Goal: Task Accomplishment & Management: Manage account settings

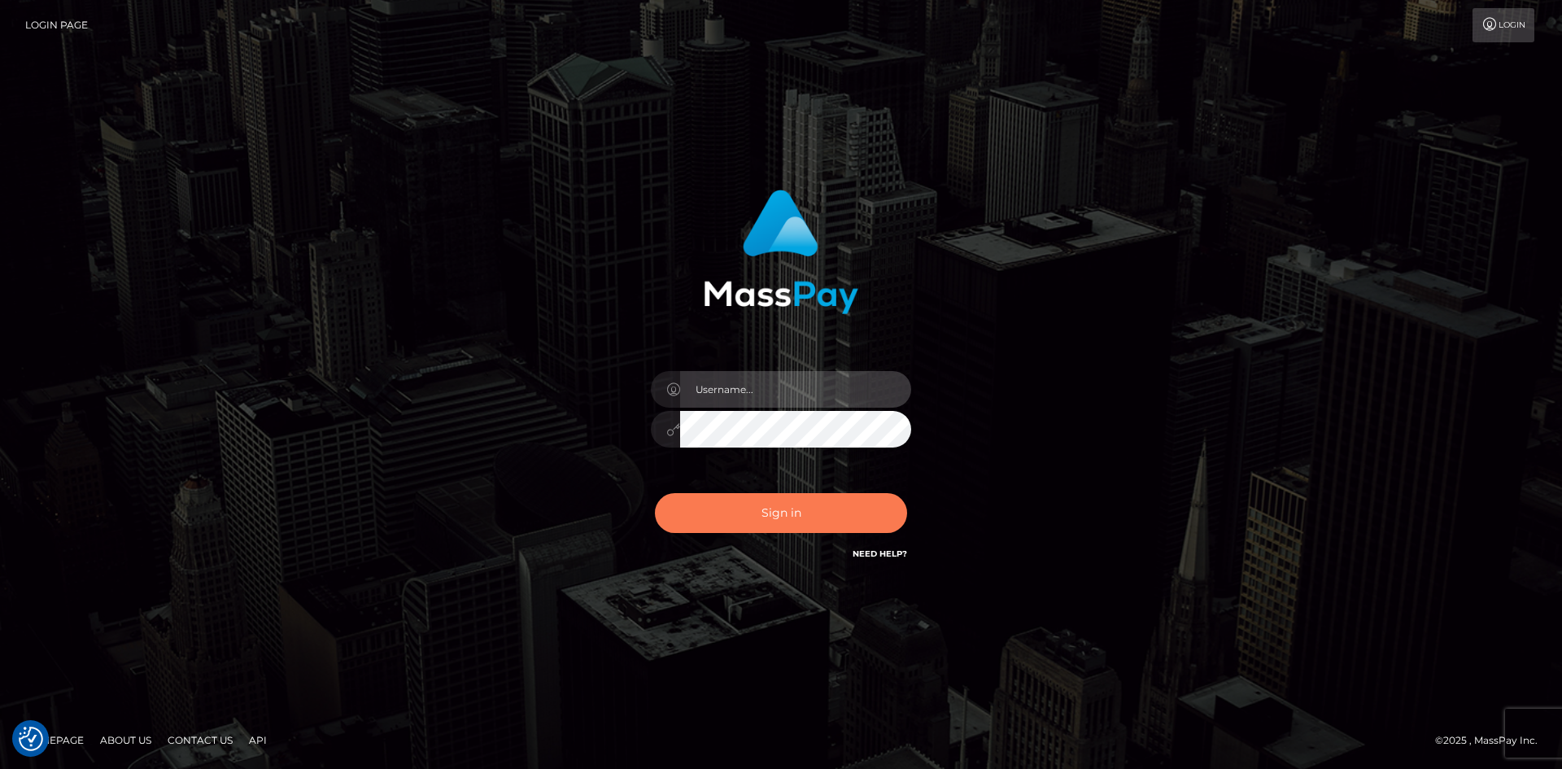
type input "tinan"
click at [728, 519] on button "Sign in" at bounding box center [781, 513] width 252 height 40
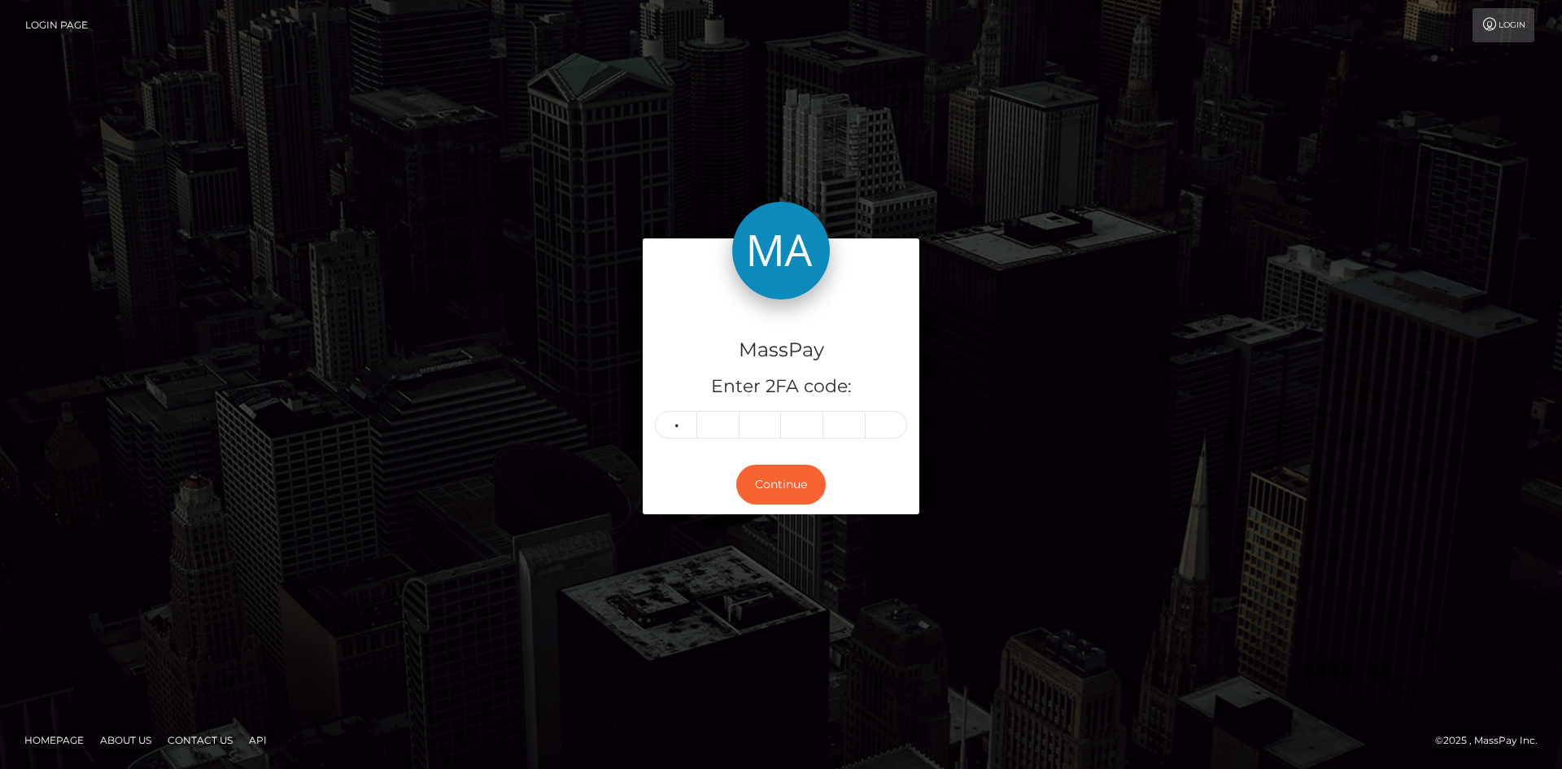
type input "3"
type input "7"
type input "1"
type input "2"
type input "7"
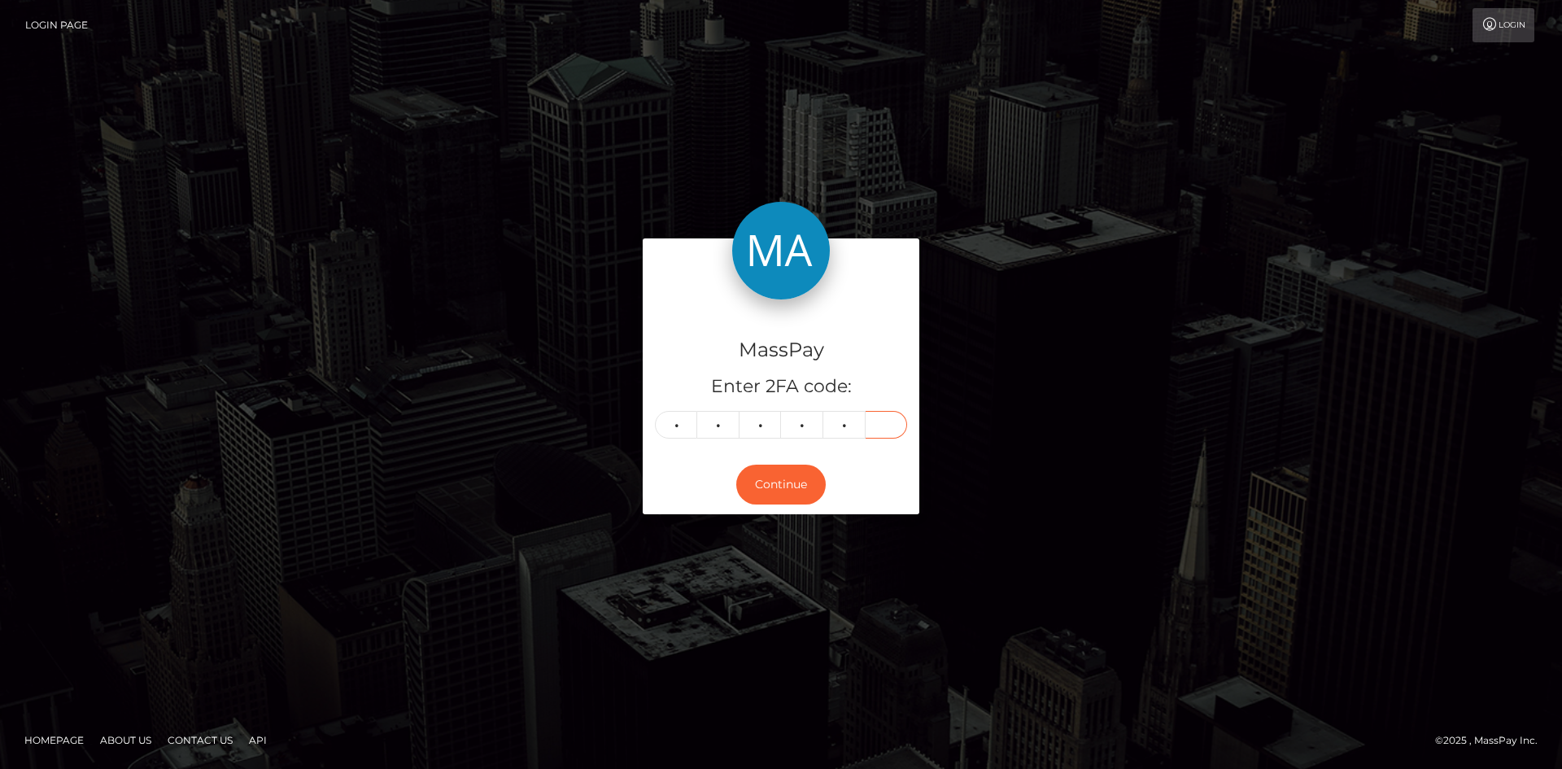
type input "8"
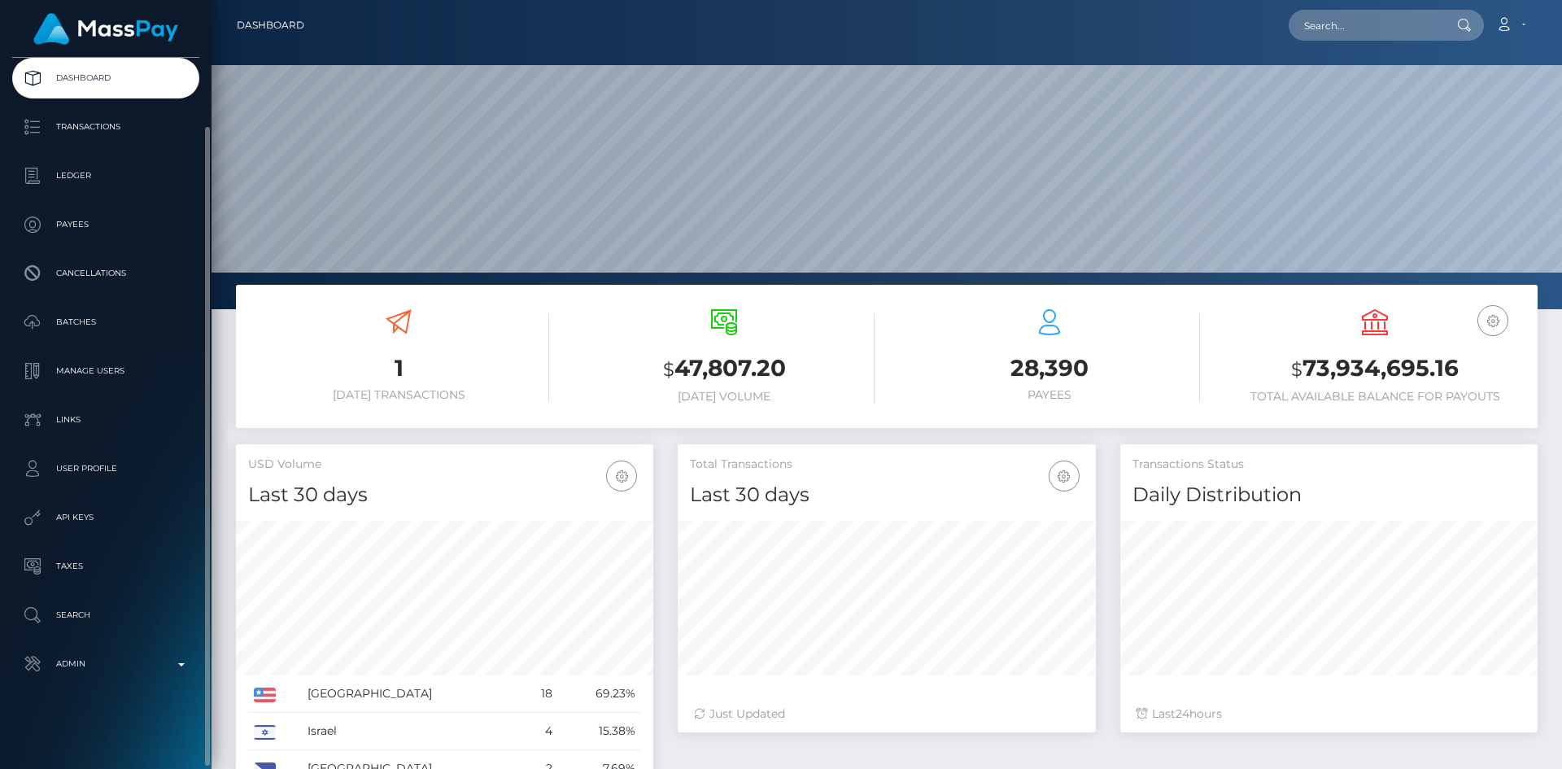
scroll to position [289, 418]
click at [89, 669] on p "Admin" at bounding box center [106, 663] width 174 height 24
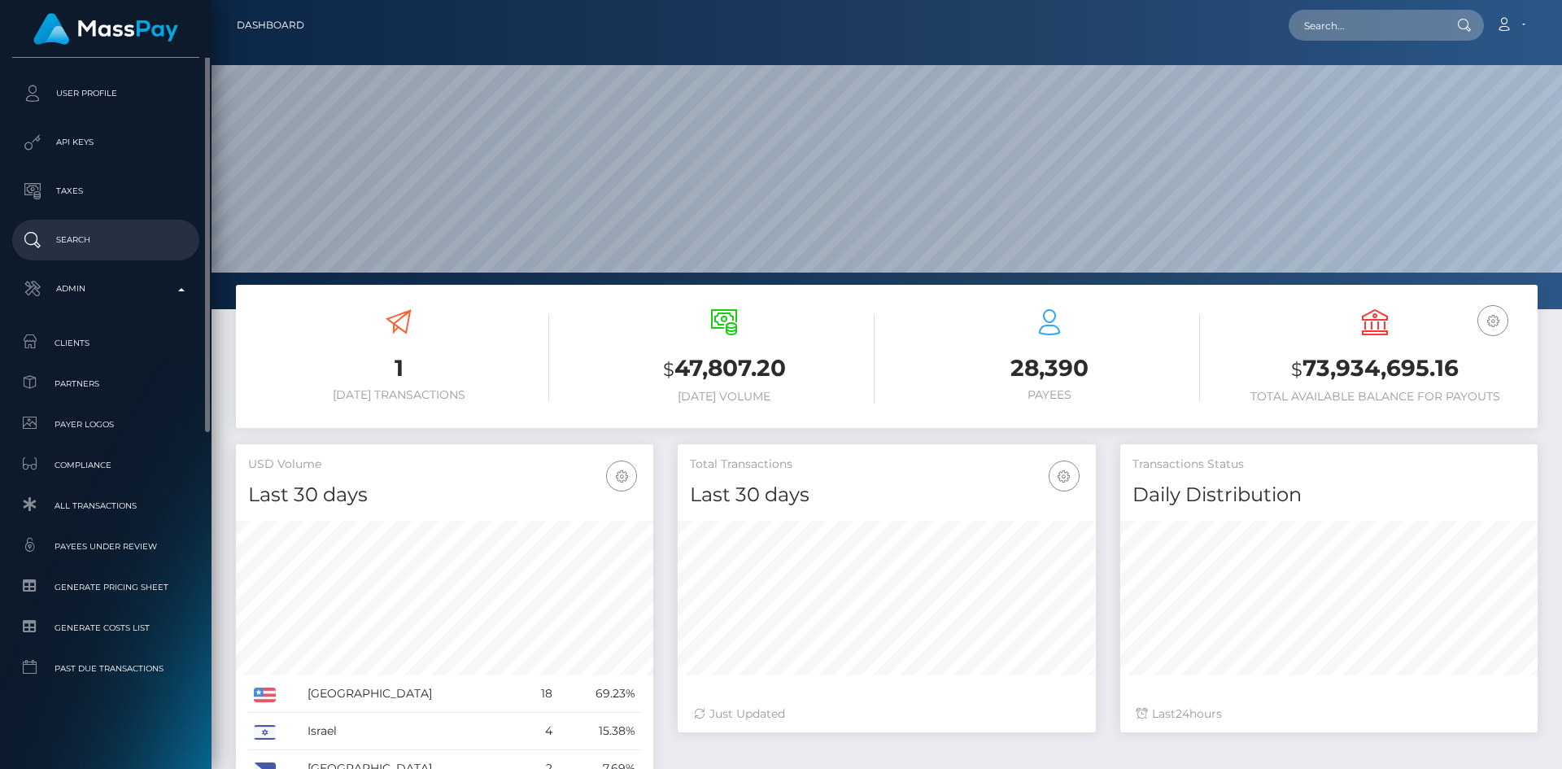
scroll to position [453, 0]
click at [117, 233] on p "Search" at bounding box center [106, 238] width 174 height 24
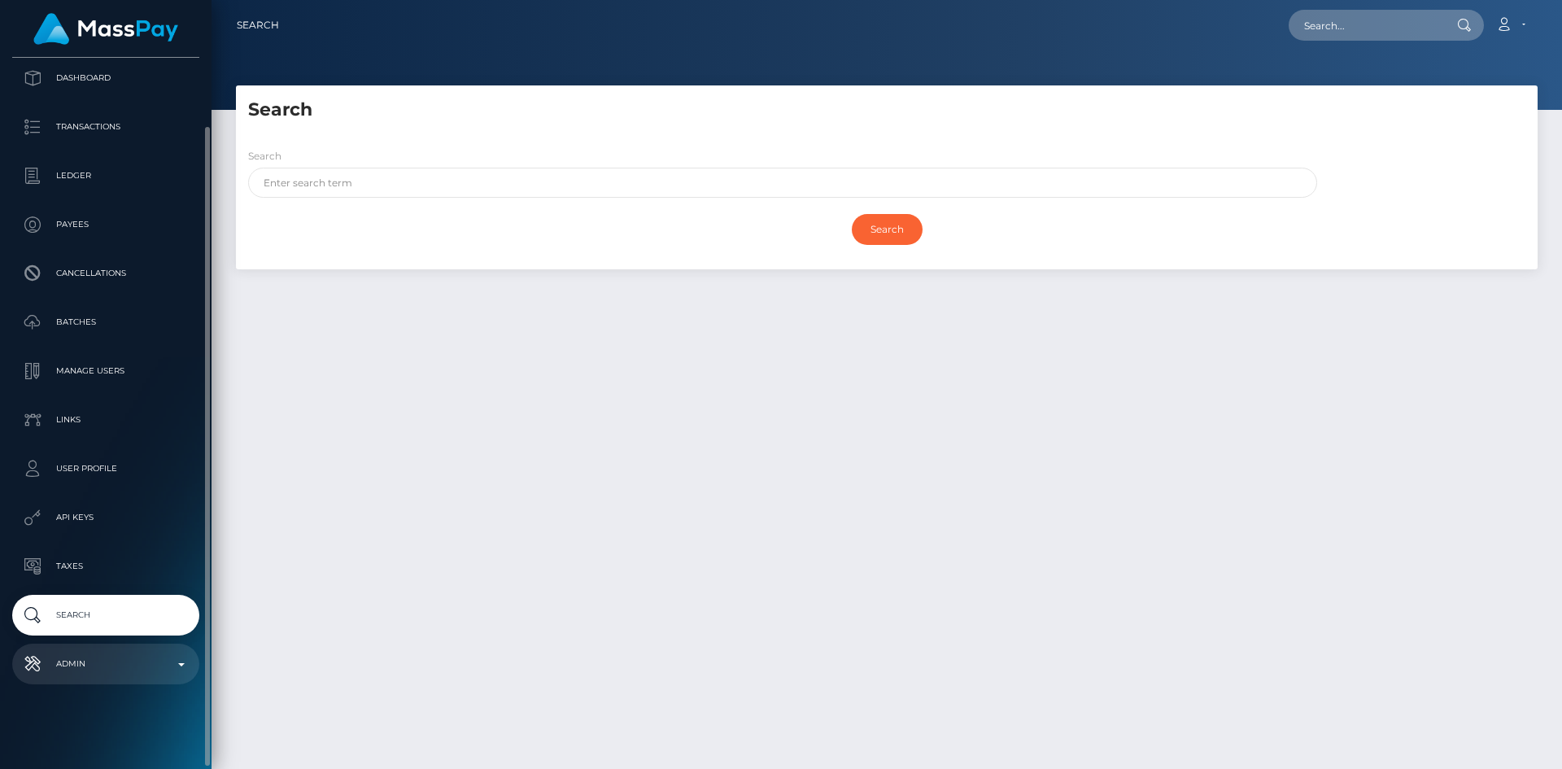
click at [109, 667] on p "Admin" at bounding box center [106, 663] width 174 height 24
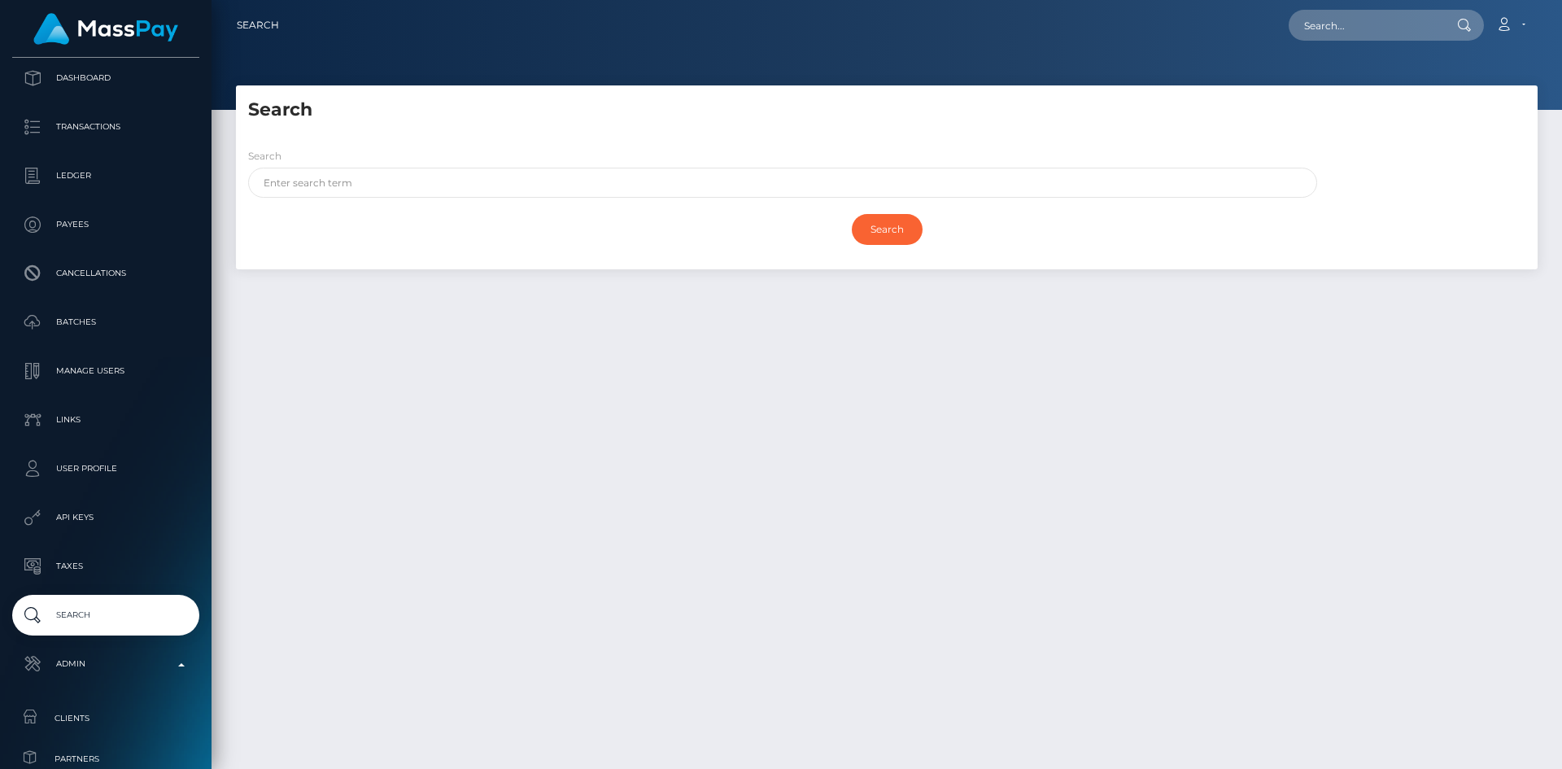
scroll to position [497, 0]
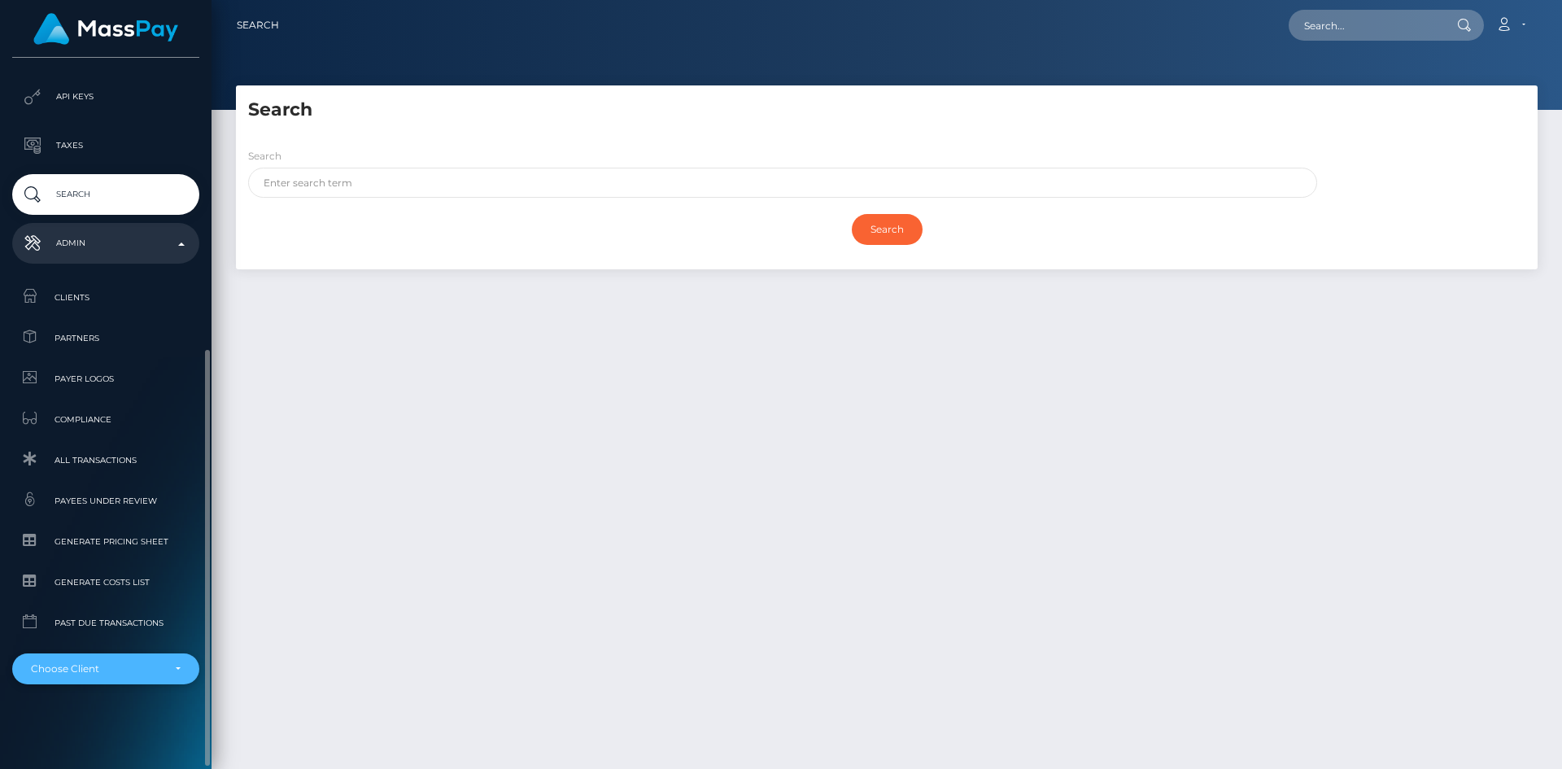
click at [117, 669] on div "Choose Client" at bounding box center [96, 668] width 131 height 13
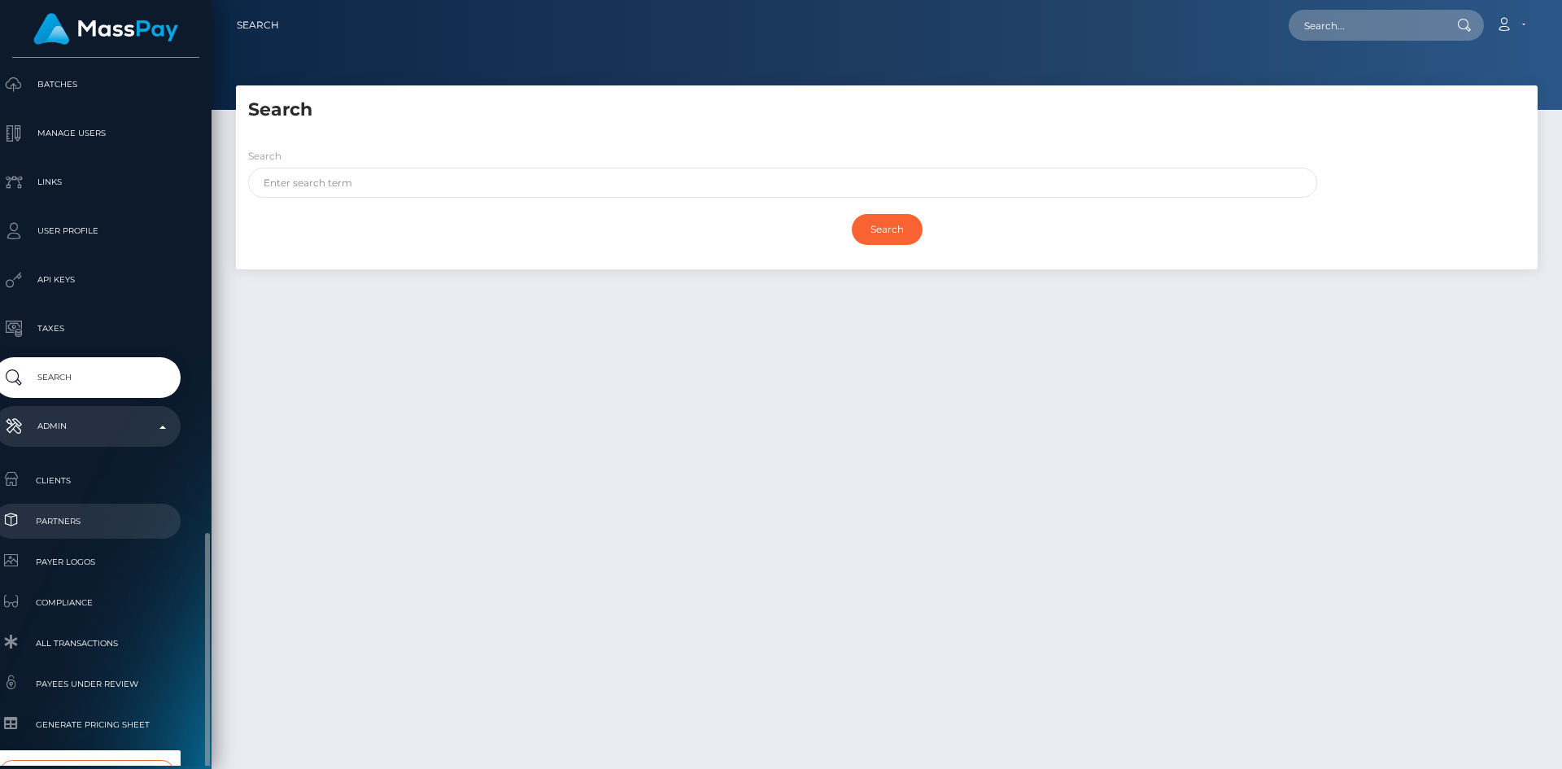
scroll to position [497, 19]
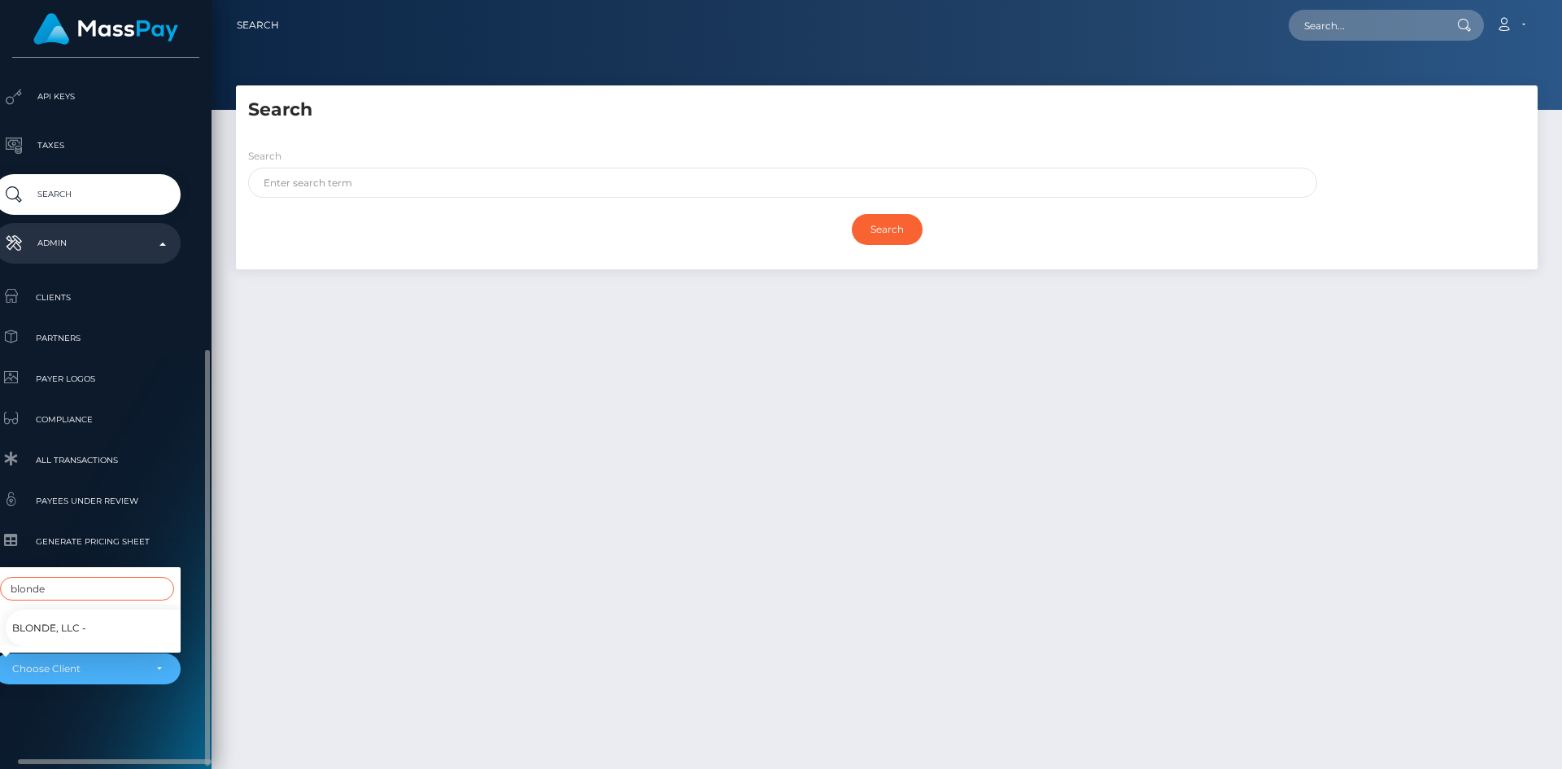
type input "blonde"
click at [119, 621] on link "Blonde, LLC -" at bounding box center [99, 627] width 187 height 37
select select "352"
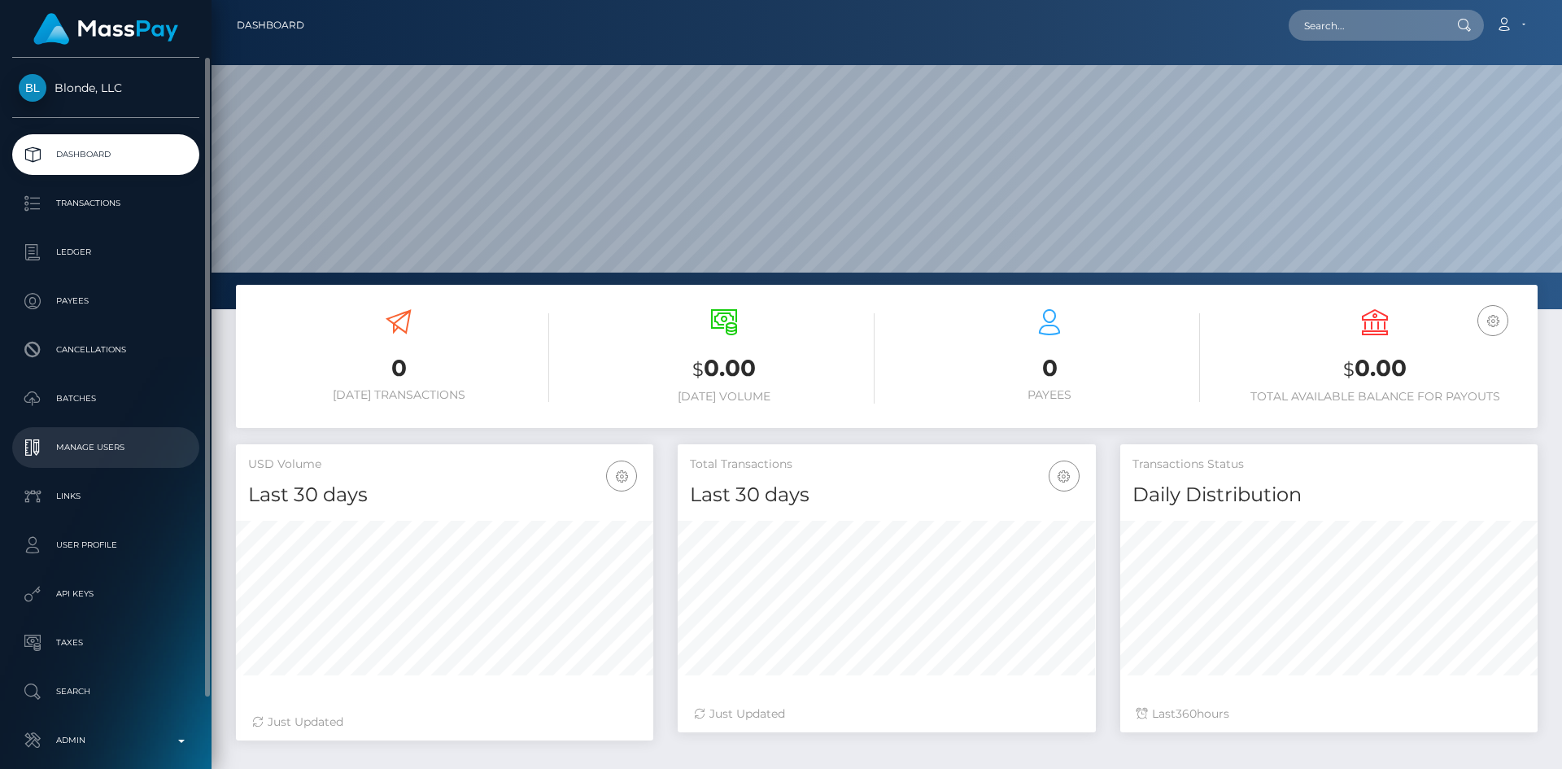
click at [136, 438] on p "Manage Users" at bounding box center [106, 447] width 174 height 24
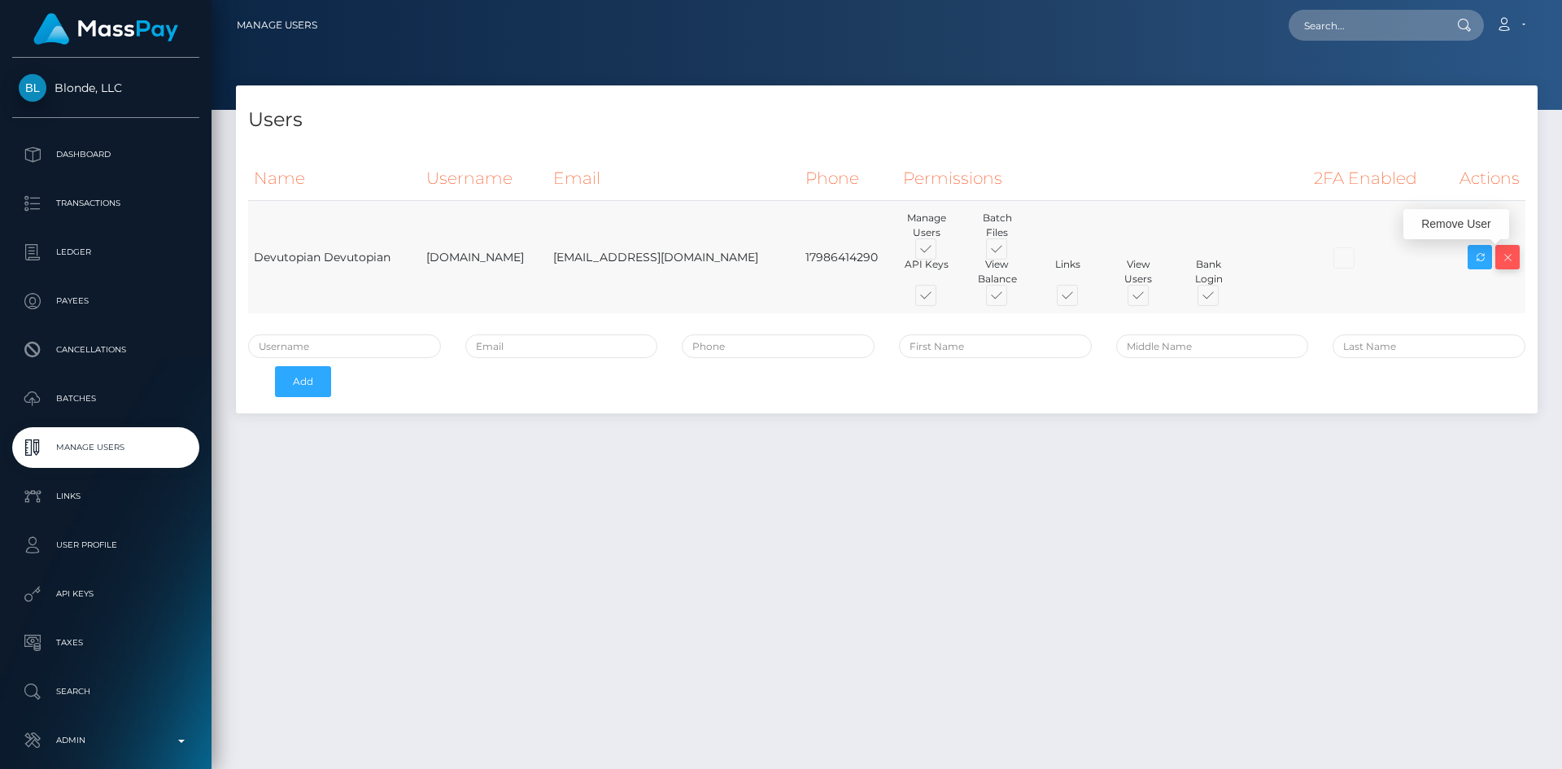
click at [1514, 260] on icon at bounding box center [1507, 257] width 20 height 20
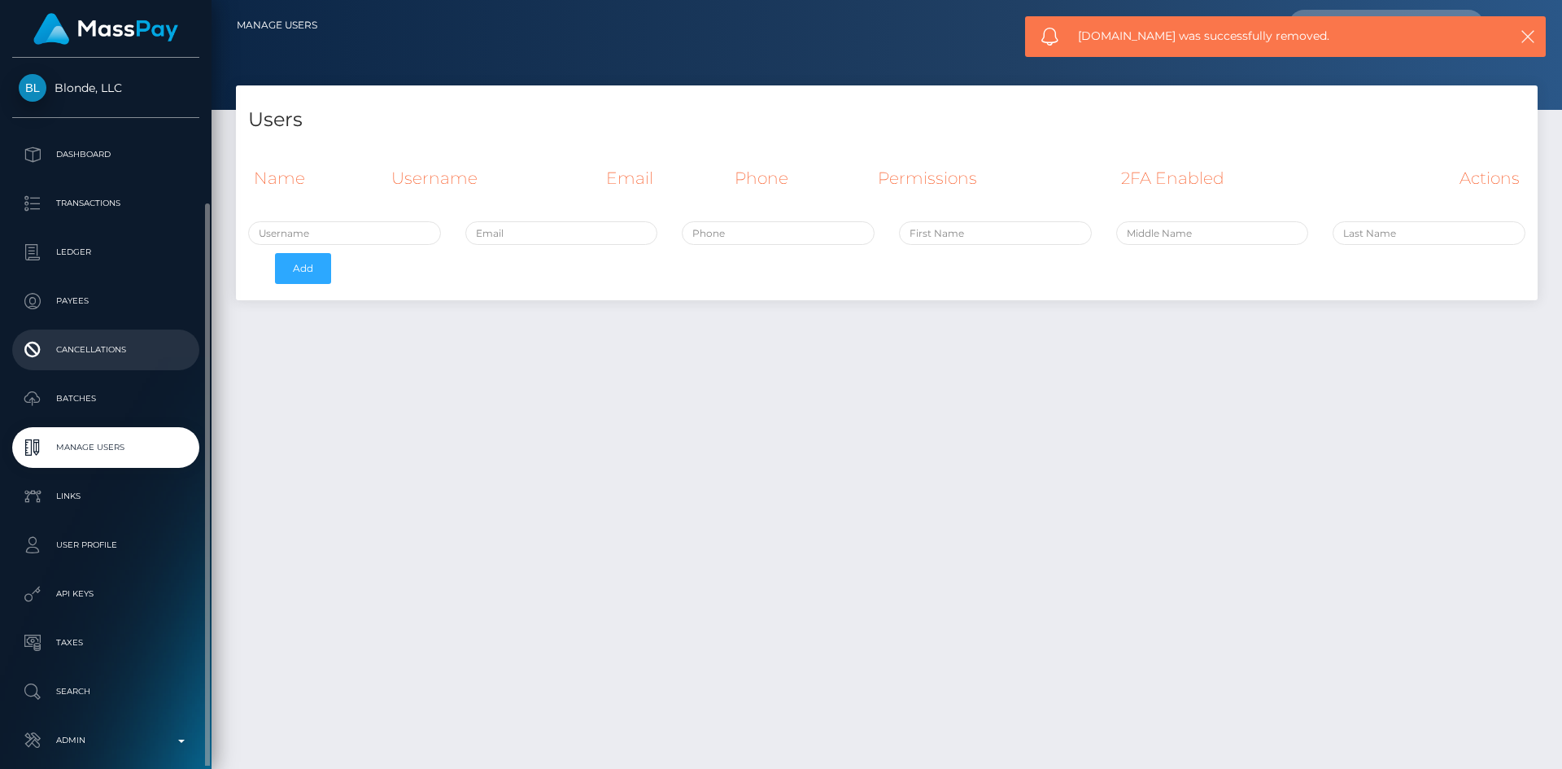
scroll to position [76, 0]
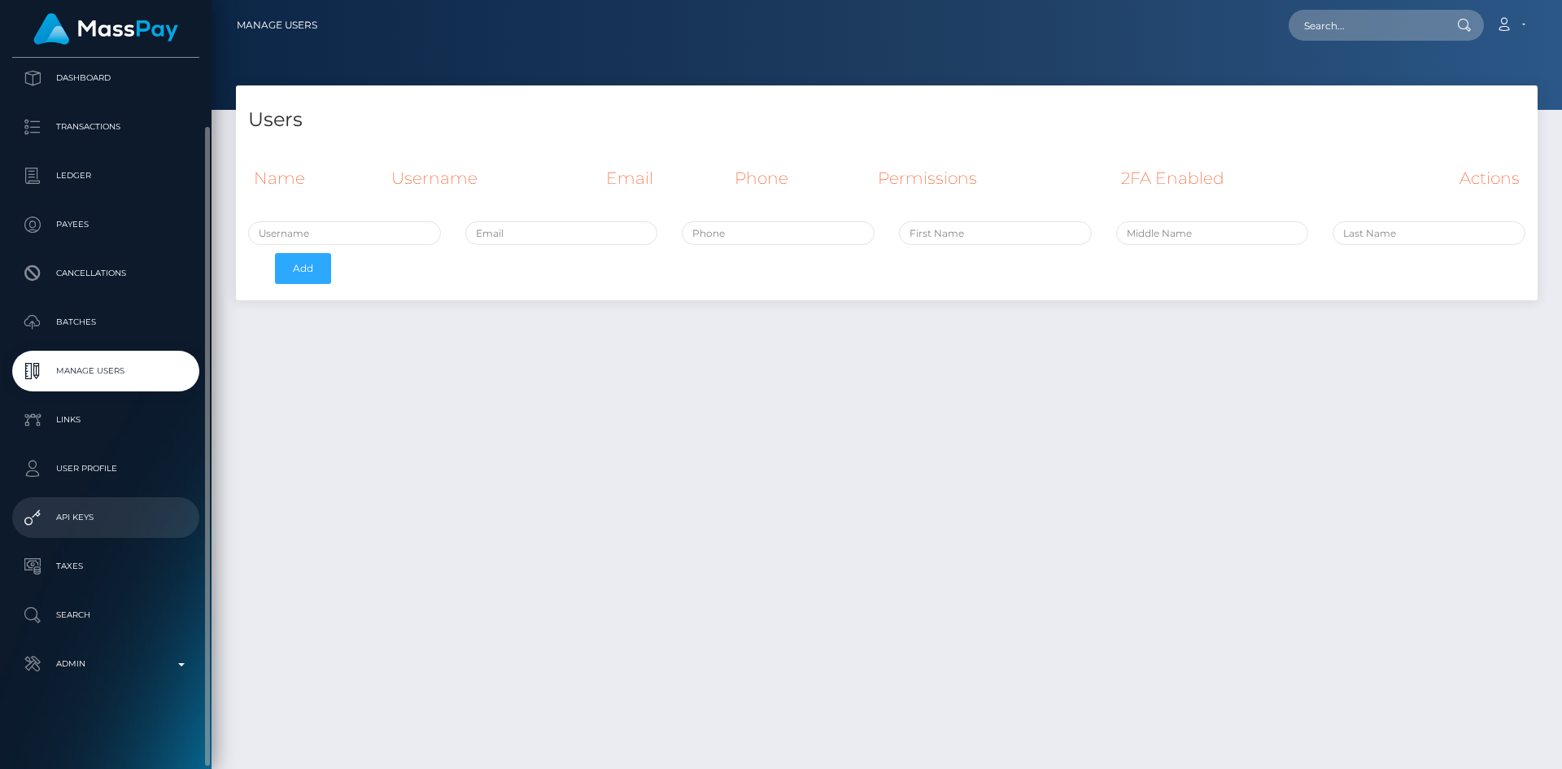
click at [120, 518] on p "API Keys" at bounding box center [106, 517] width 174 height 24
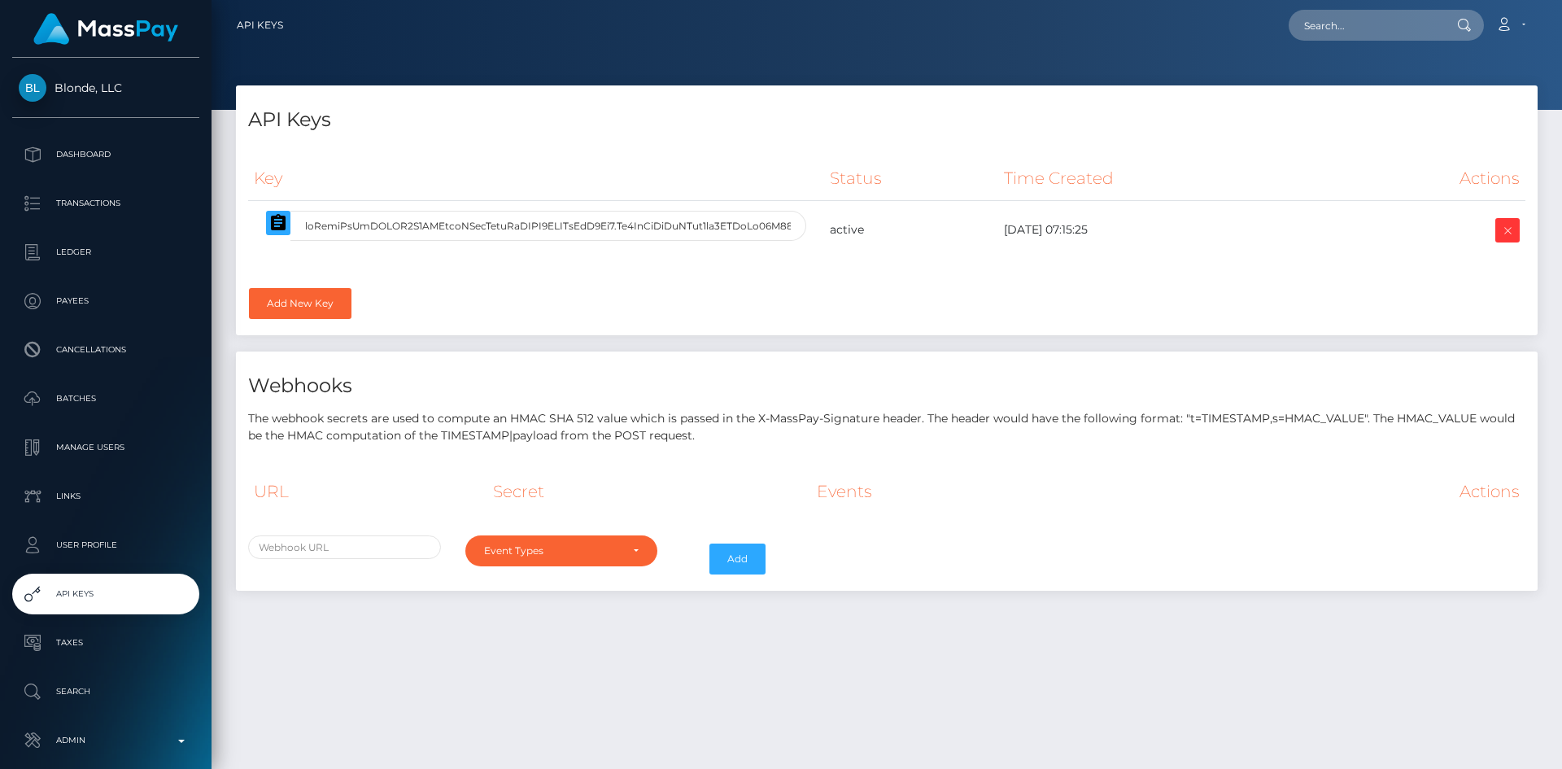
select select
click at [333, 311] on link "Add New Key" at bounding box center [300, 303] width 102 height 31
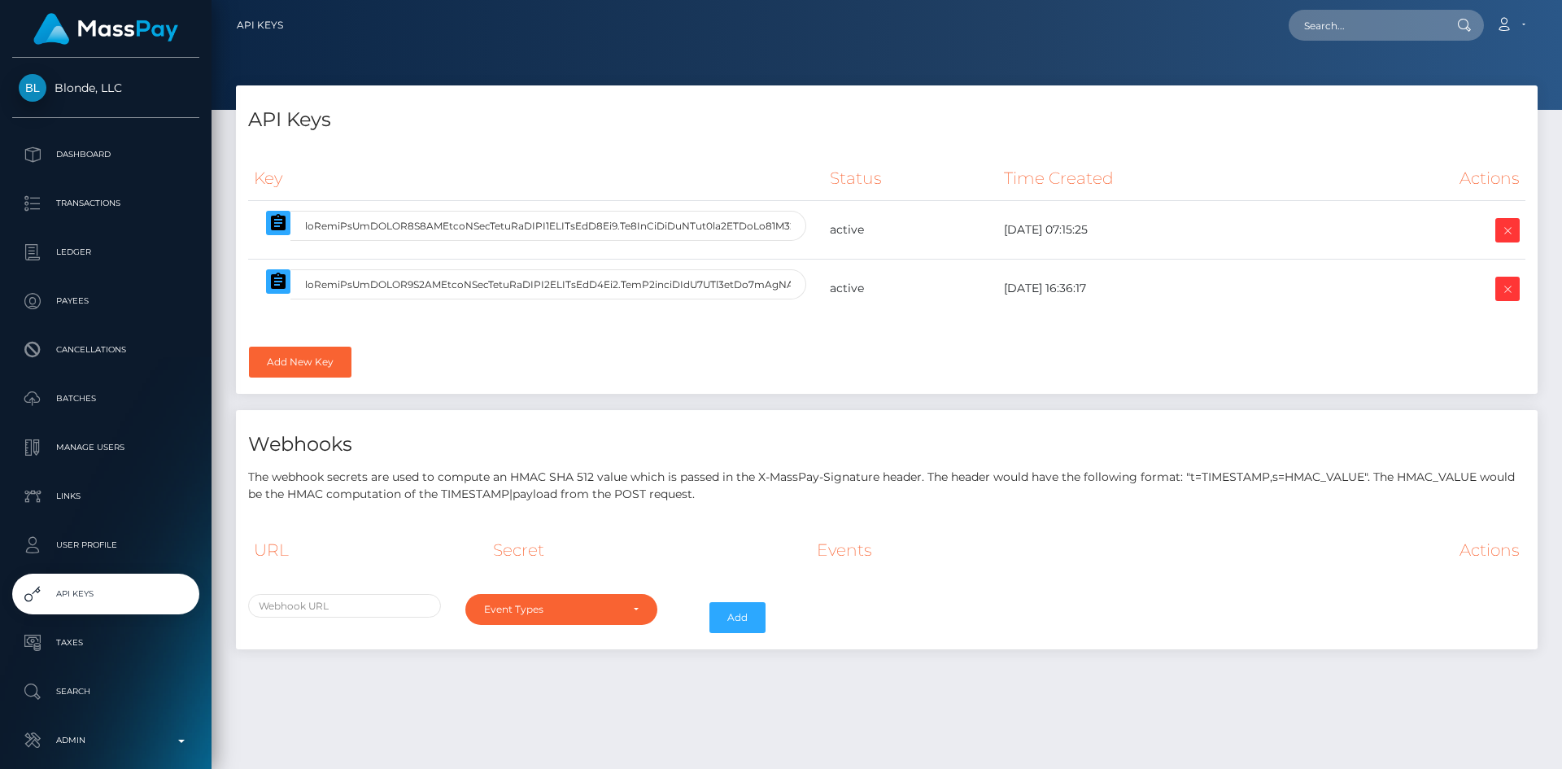
select select
click at [1505, 229] on icon at bounding box center [1507, 230] width 20 height 20
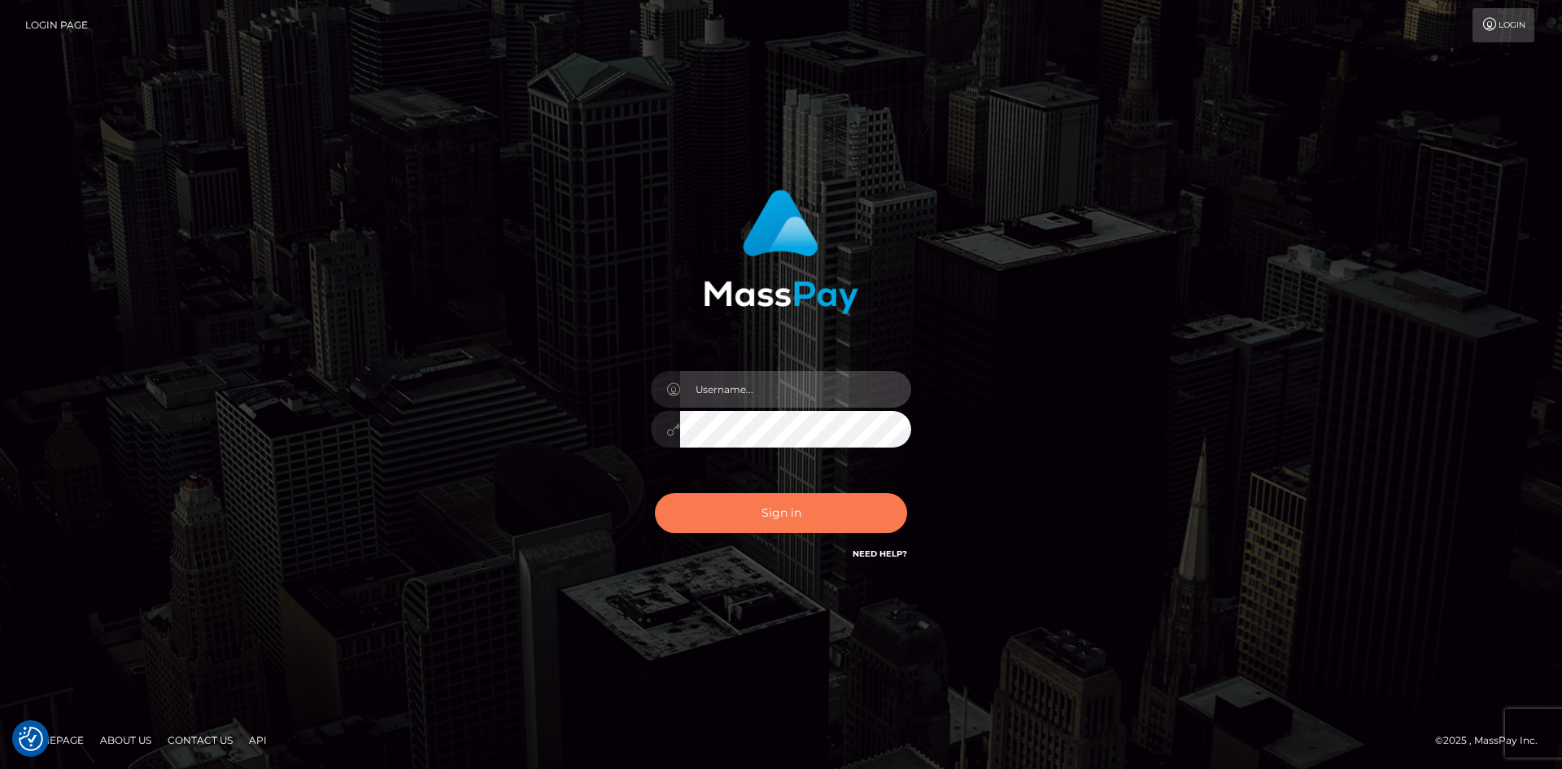
type input "tinan"
click at [764, 509] on button "Sign in" at bounding box center [781, 513] width 252 height 40
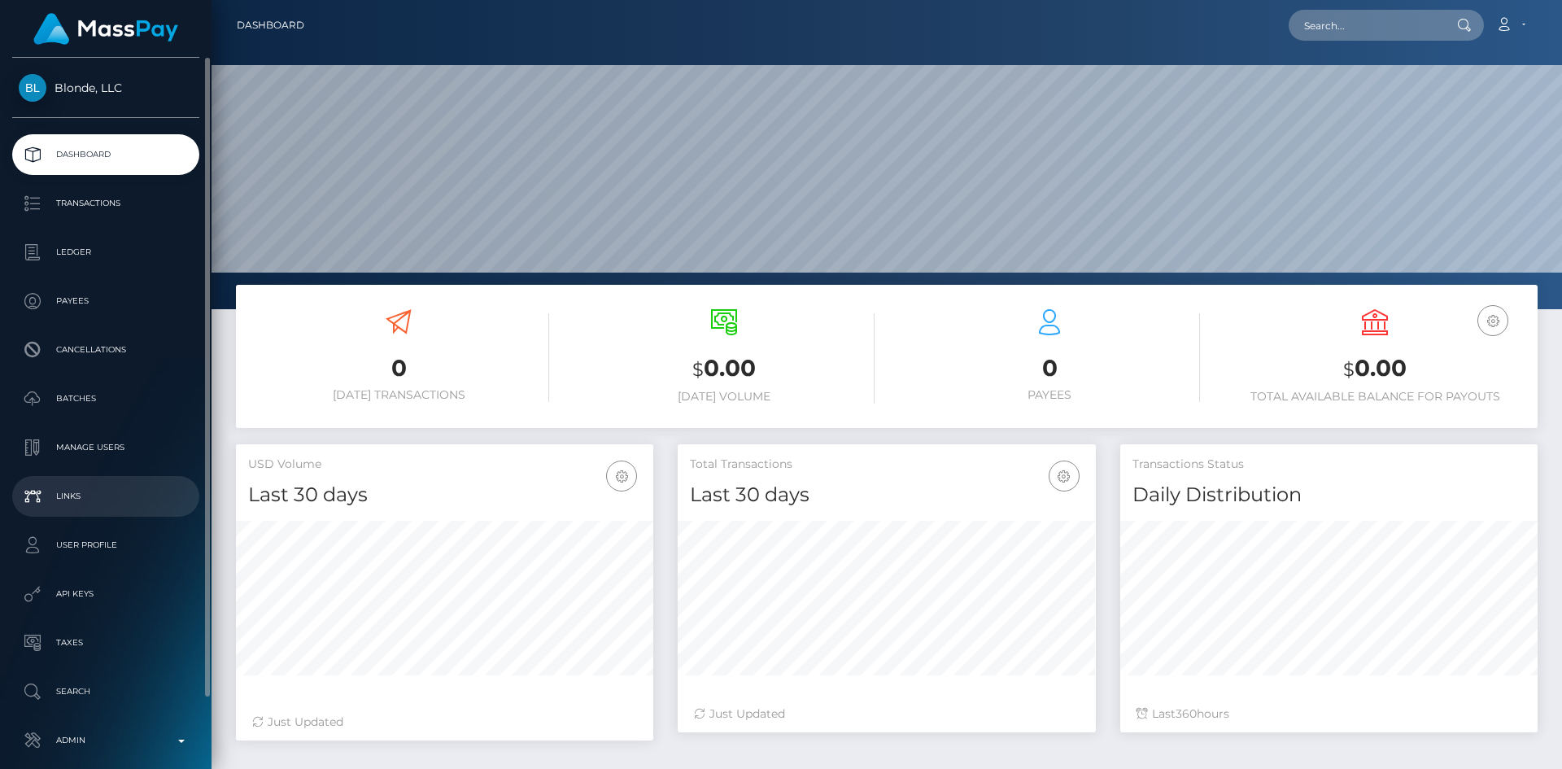
scroll to position [76, 0]
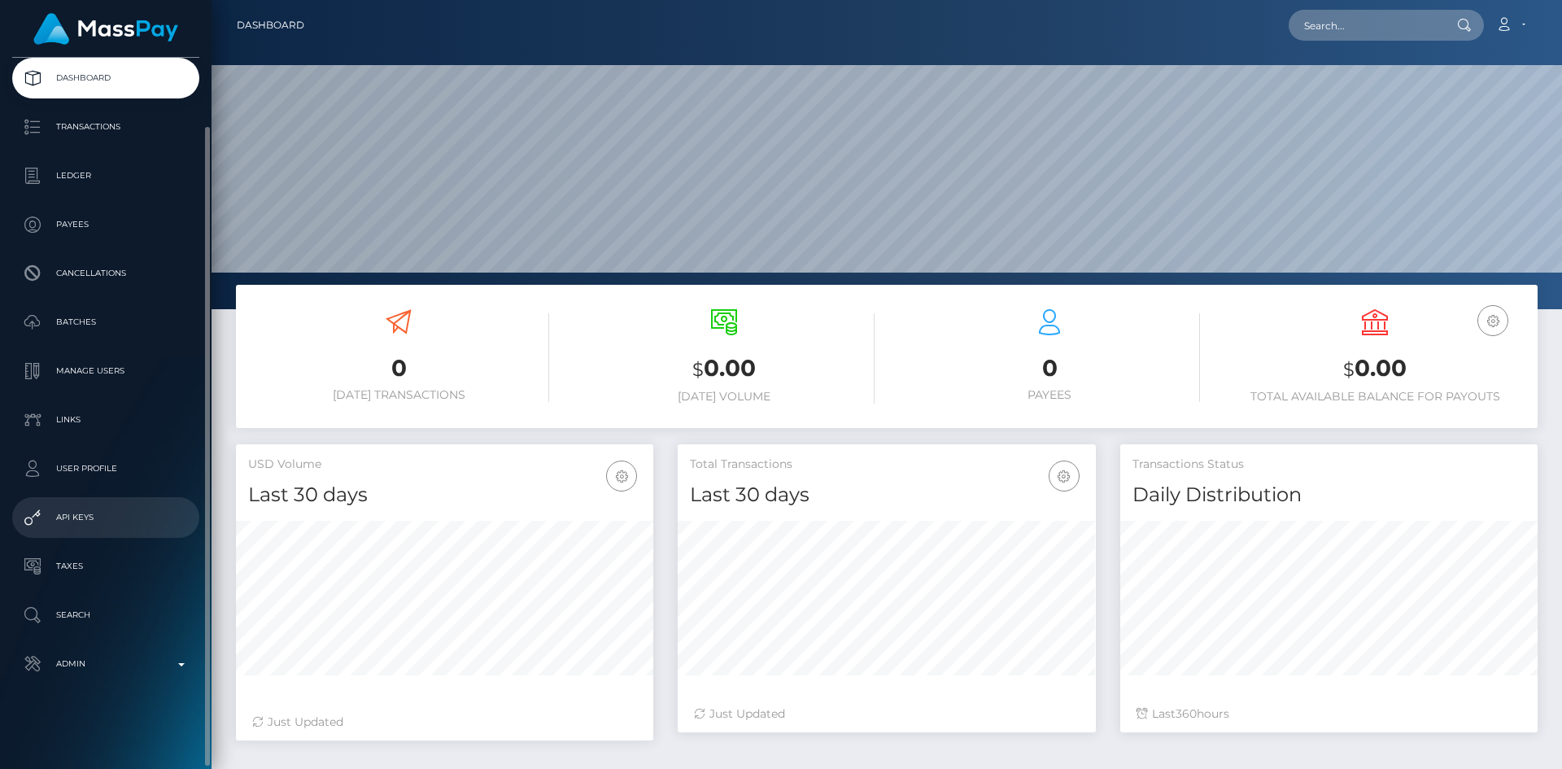
click at [122, 515] on p "API Keys" at bounding box center [106, 517] width 174 height 24
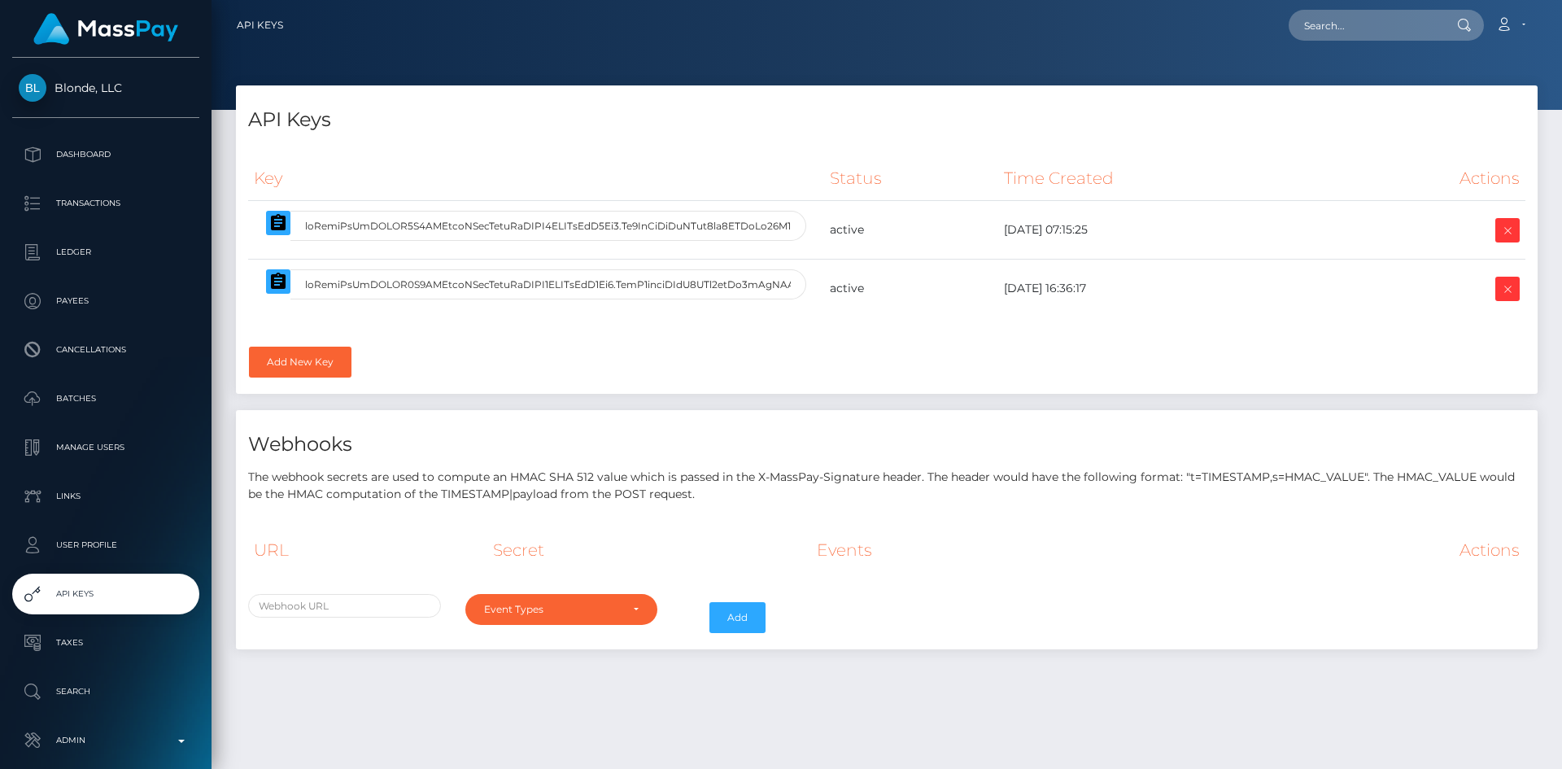
select select
click at [1500, 232] on icon at bounding box center [1507, 230] width 20 height 20
select select
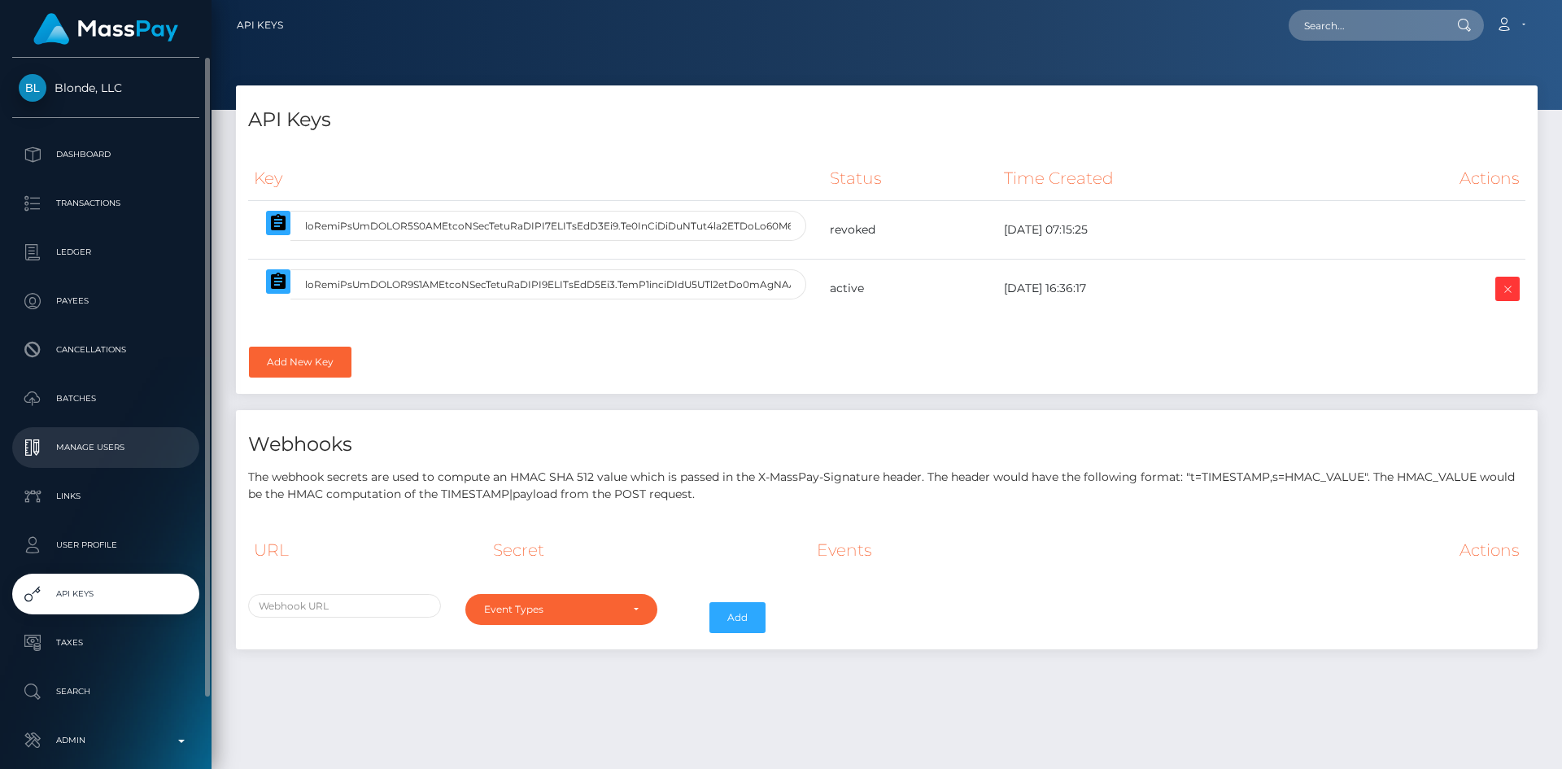
scroll to position [76, 0]
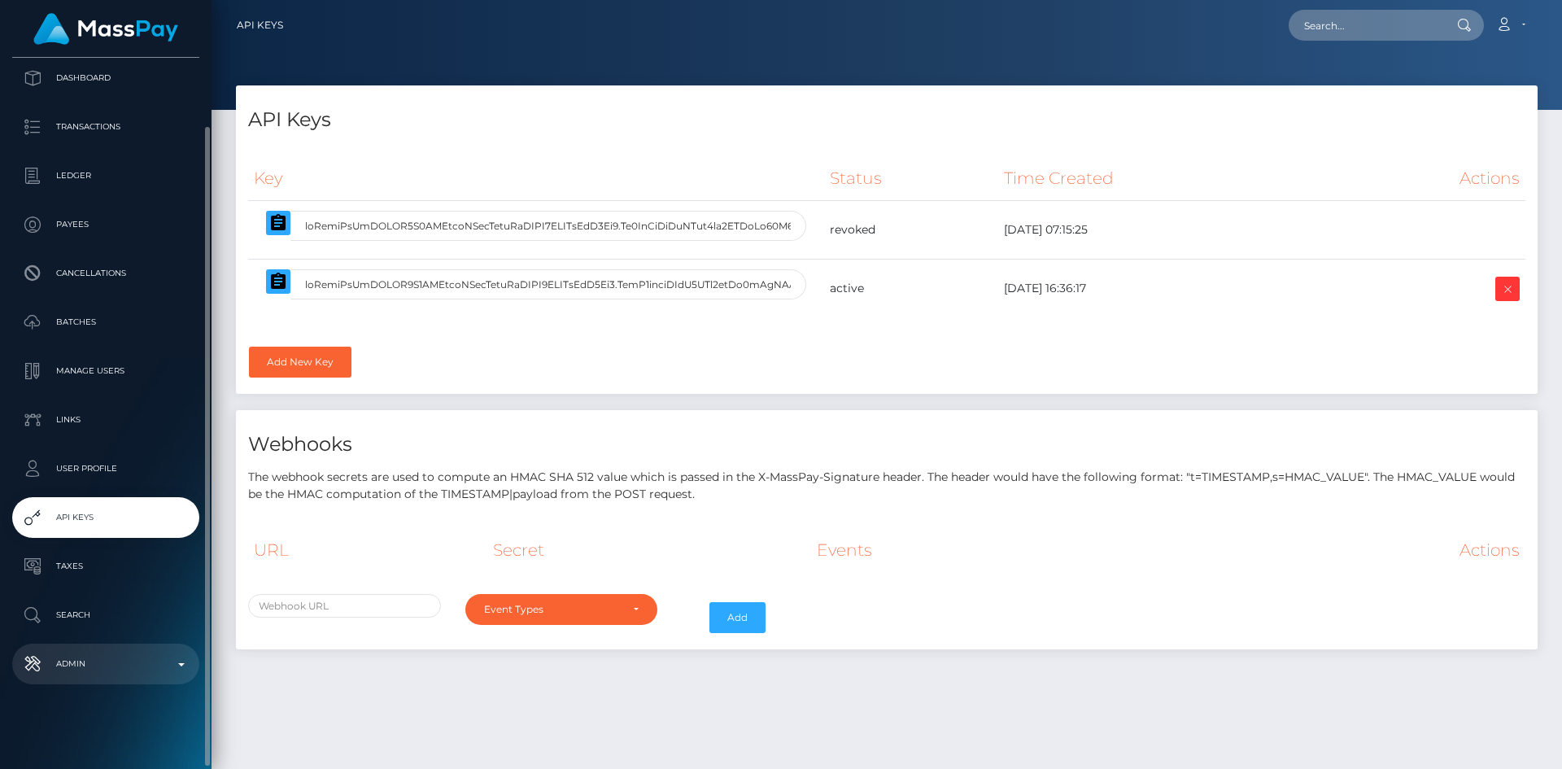
click at [122, 657] on p "Admin" at bounding box center [106, 663] width 174 height 24
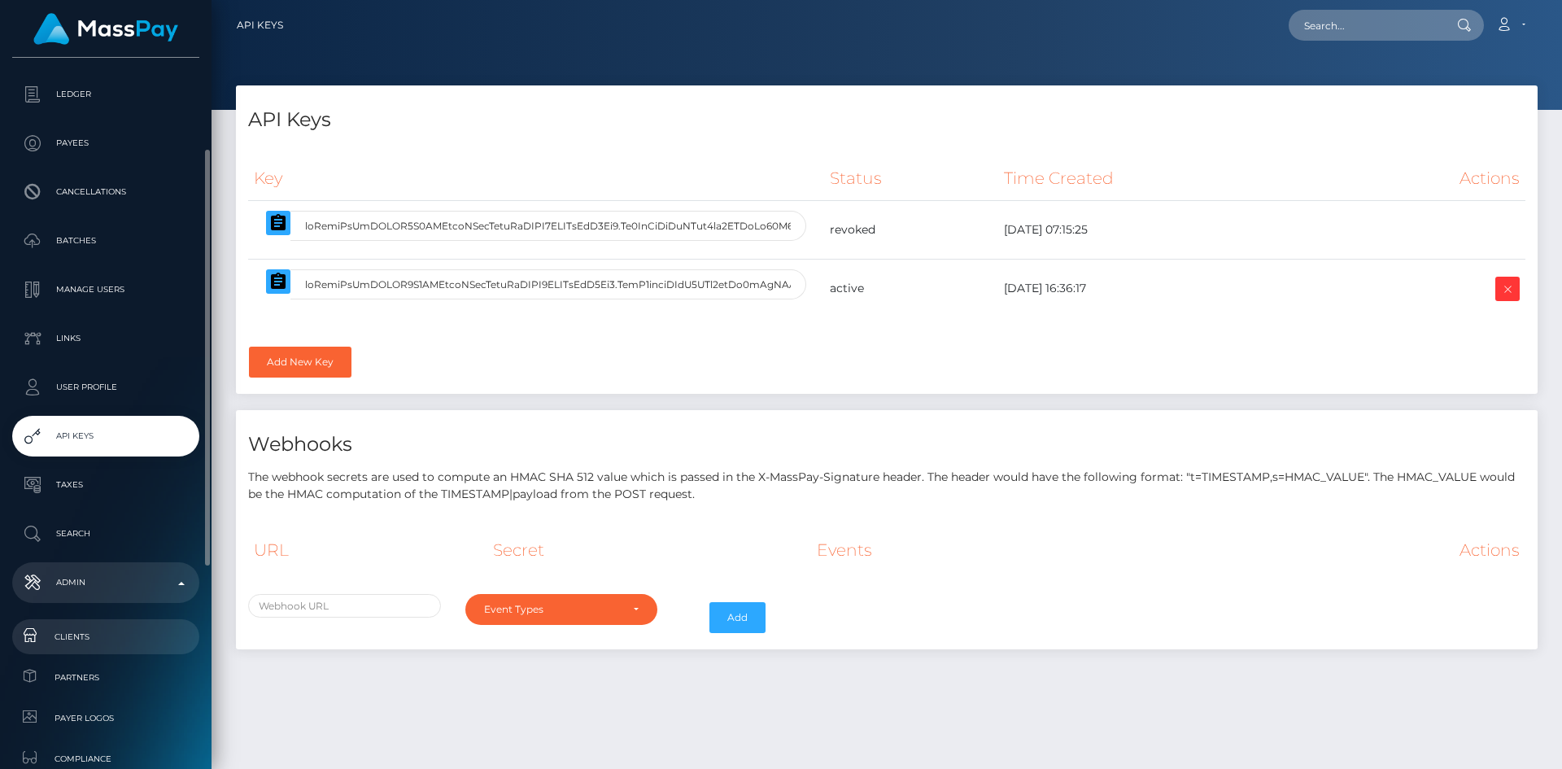
click at [115, 647] on link "Clients" at bounding box center [105, 636] width 187 height 35
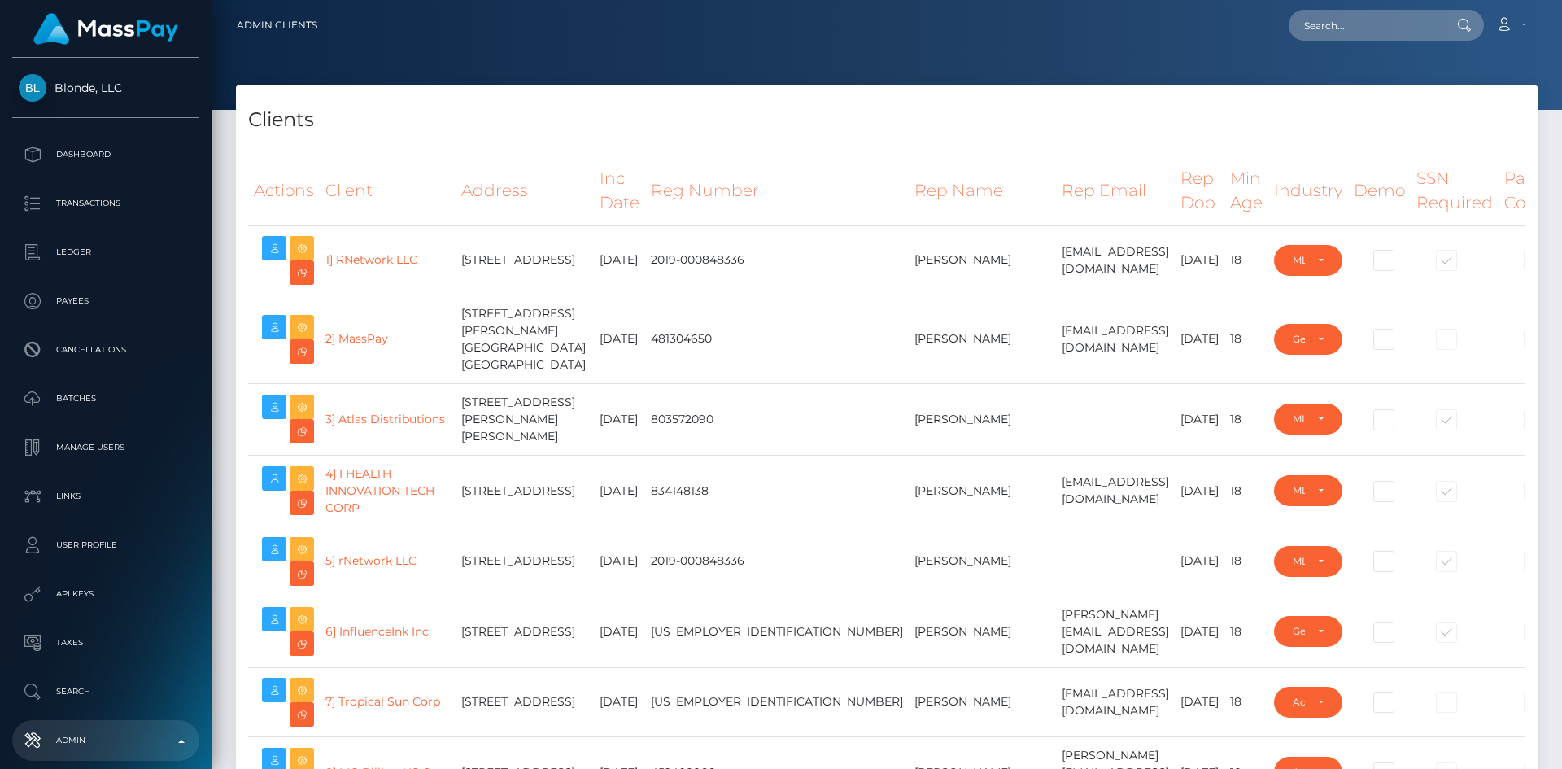
select select "223"
click at [1056, 203] on th "Rep Email" at bounding box center [1115, 190] width 119 height 69
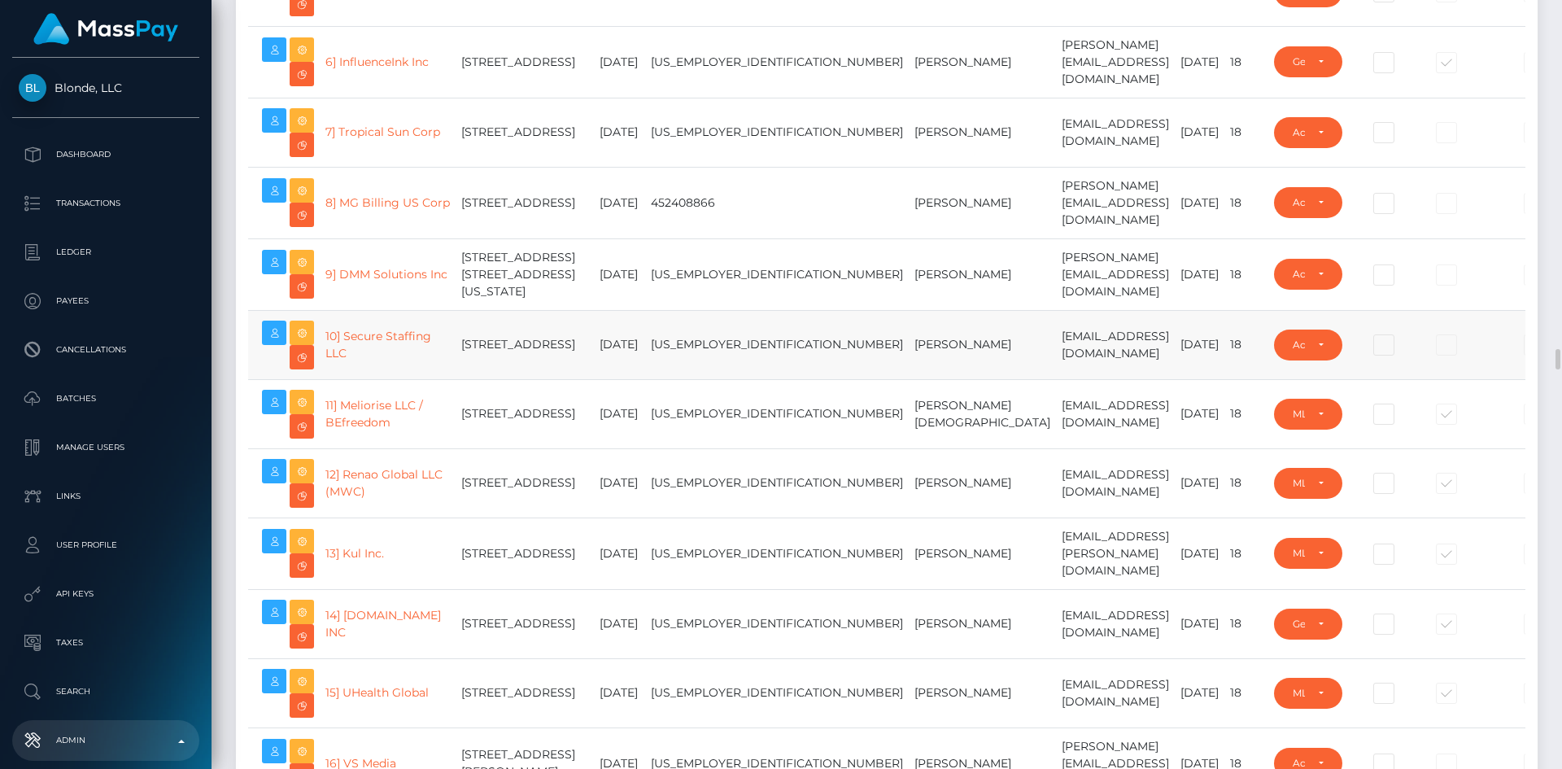
scroll to position [895, 0]
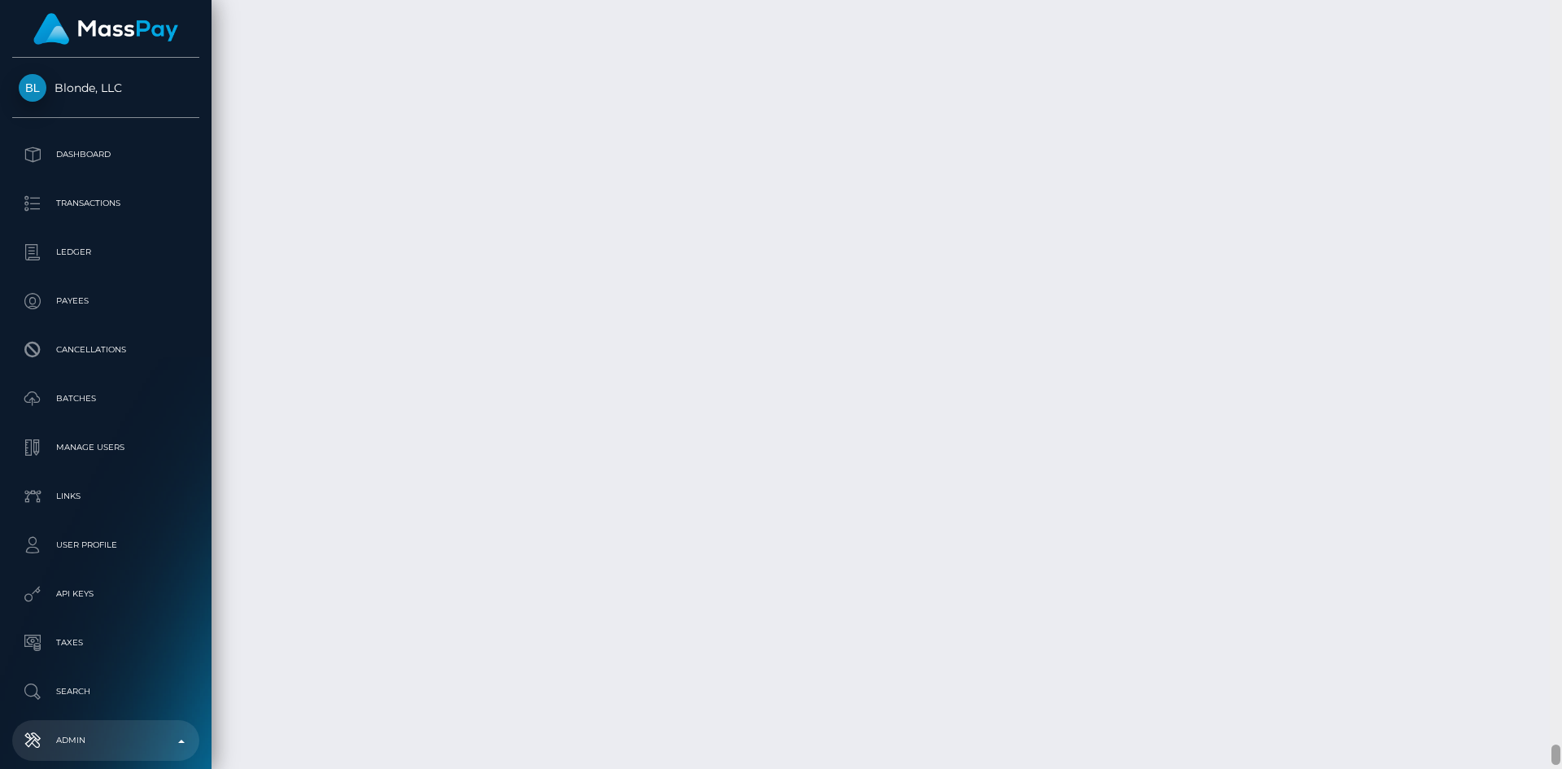
drag, startPoint x: 1558, startPoint y: 33, endPoint x: 1439, endPoint y: 756, distance: 732.0
click at [1439, 756] on div "Admin Clients Loading... Loading..." at bounding box center [886, 384] width 1350 height 769
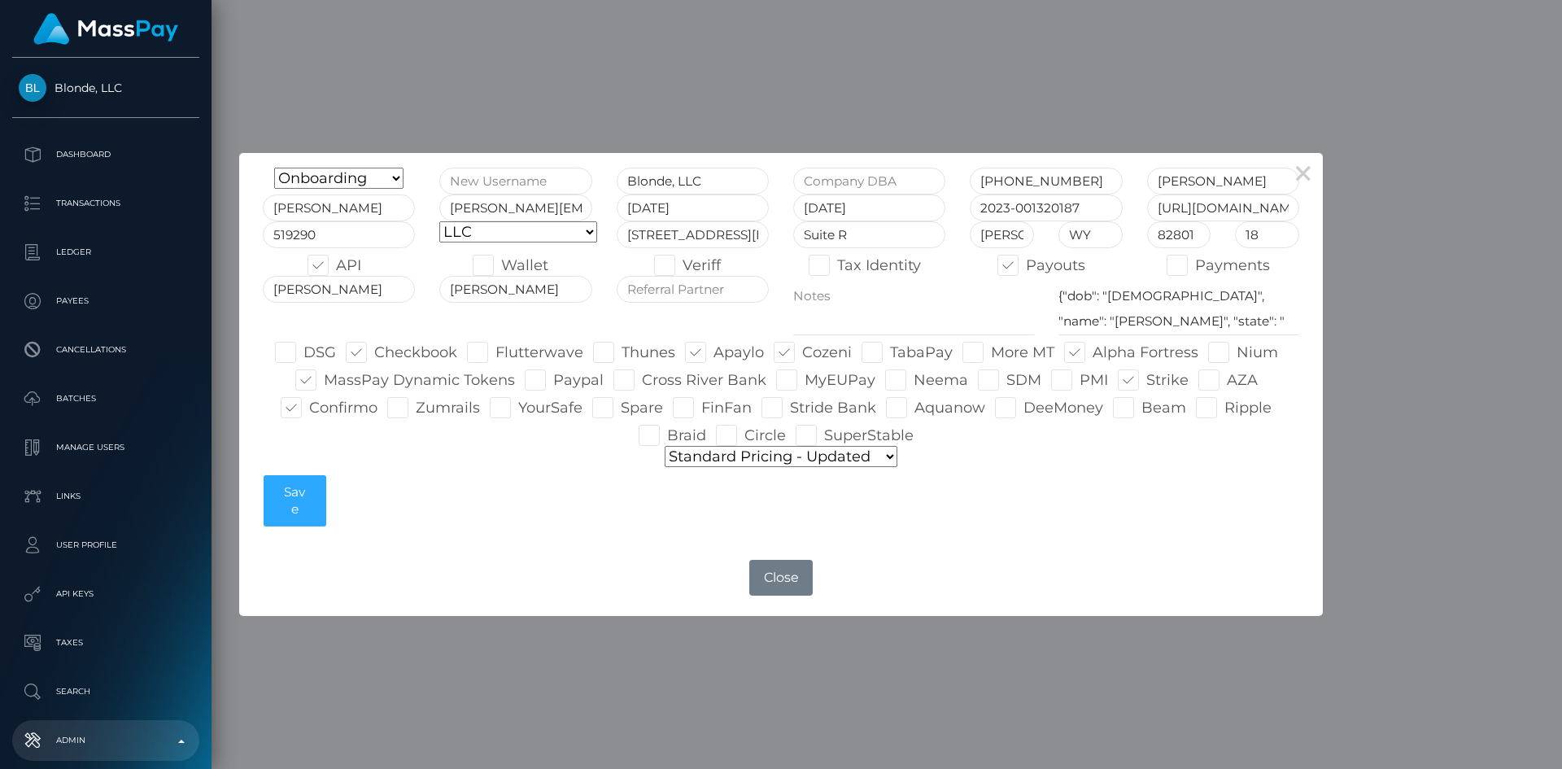
click at [400, 181] on select "Onboarding Live Design Partner Internal Deactivated Declined" at bounding box center [338, 178] width 129 height 21
select select "Declined"
click at [274, 168] on select "Onboarding Live Design Partner Internal Deactivated Declined" at bounding box center [338, 178] width 129 height 21
click at [312, 508] on button "Save" at bounding box center [295, 501] width 63 height 52
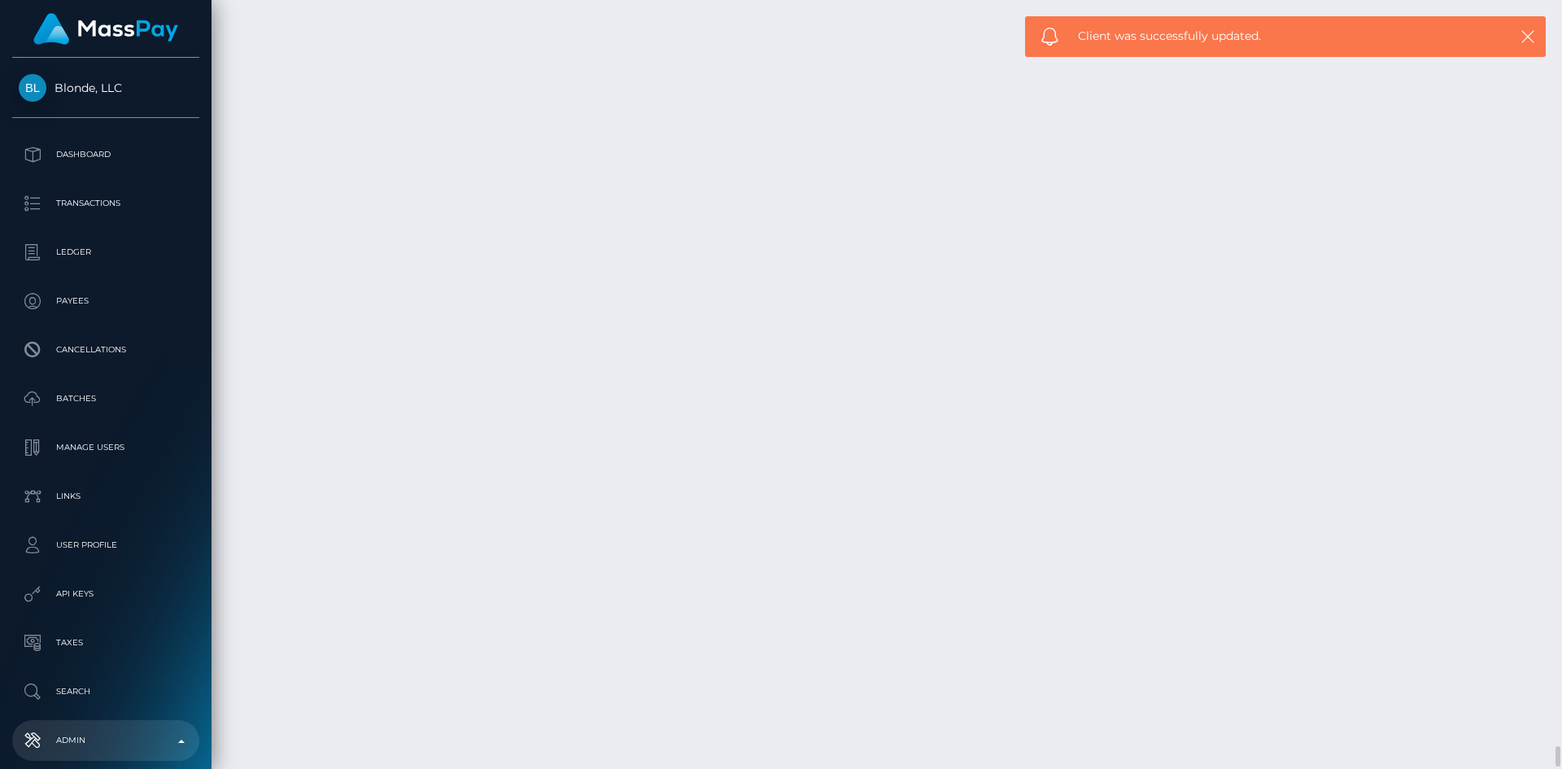
scroll to position [0, 366]
checkbox input "false"
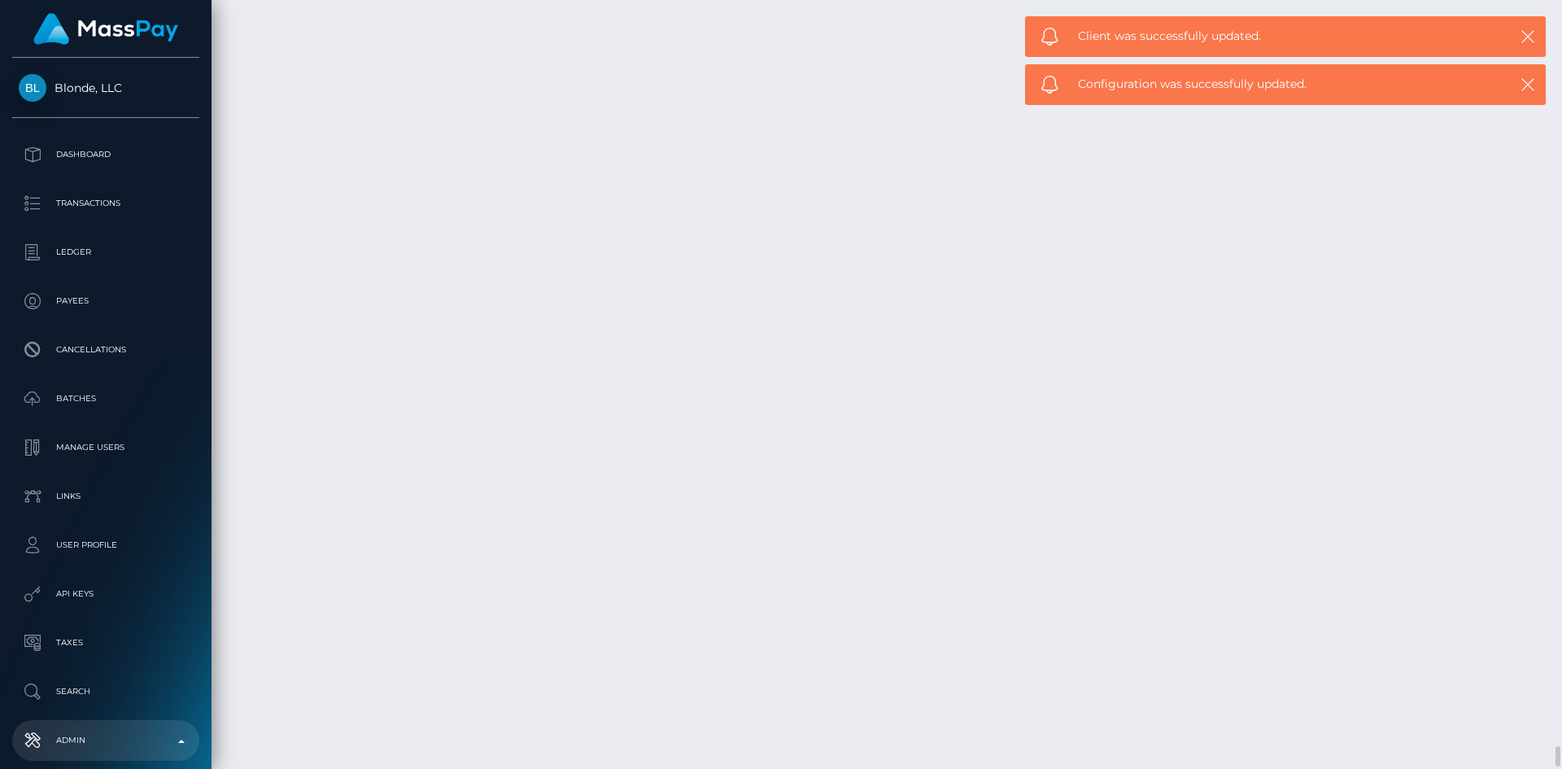
scroll to position [0, 0]
